Goal: Check status

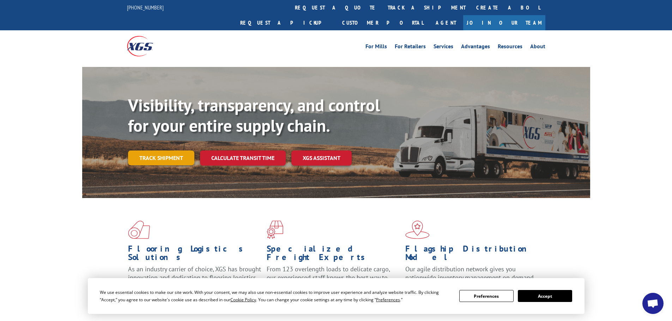
click at [136, 151] on link "Track shipment" at bounding box center [161, 158] width 66 height 15
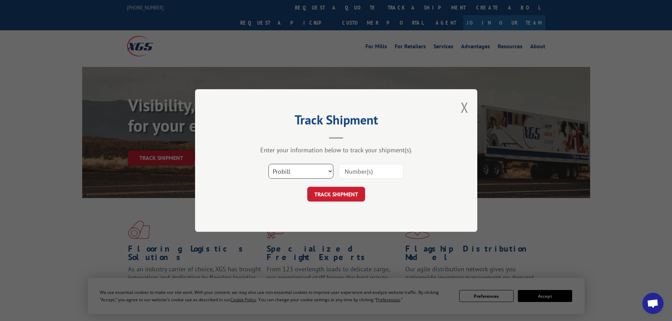
click at [318, 176] on select "Select category... Probill BOL PO" at bounding box center [301, 171] width 65 height 15
select select "bol"
click at [269, 164] on select "Select category... Probill BOL PO" at bounding box center [301, 171] width 65 height 15
click at [354, 170] on input at bounding box center [371, 171] width 65 height 15
paste input "6046370"
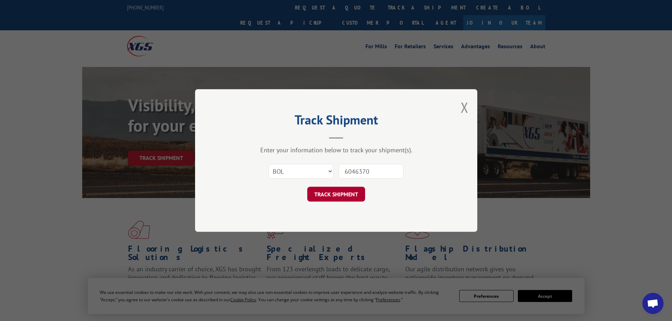
type input "6046370"
click at [335, 194] on button "TRACK SHIPMENT" at bounding box center [336, 194] width 58 height 15
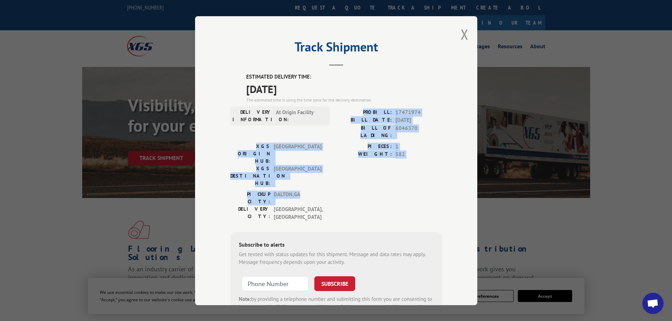
drag, startPoint x: 413, startPoint y: 165, endPoint x: 419, endPoint y: 169, distance: 7.4
click at [419, 169] on div "ESTIMATED DELIVERY TIME: [DATE] The estimated time is using the time zone for t…" at bounding box center [336, 200] width 212 height 255
click at [419, 191] on div "PICKUP CITY: [GEOGRAPHIC_DATA] , [GEOGRAPHIC_DATA]: [GEOGRAPHIC_DATA] , [GEOGRA…" at bounding box center [336, 208] width 212 height 34
